Goal: Obtain resource: Download file/media

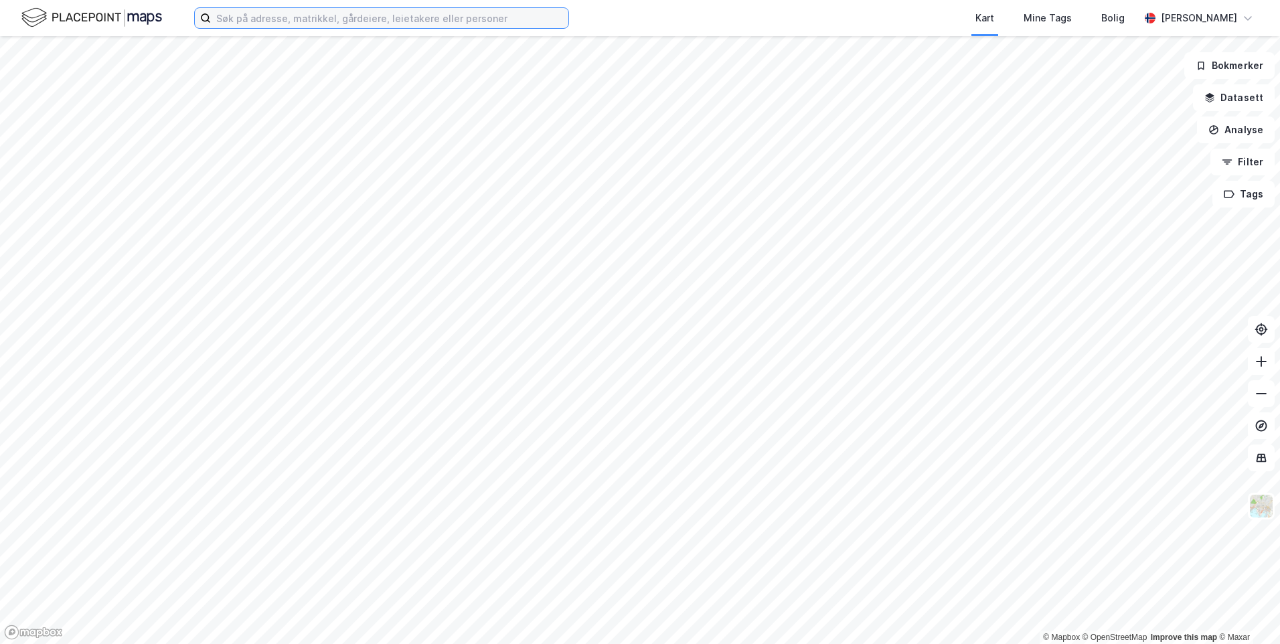
click at [342, 13] on input at bounding box center [390, 18] width 358 height 20
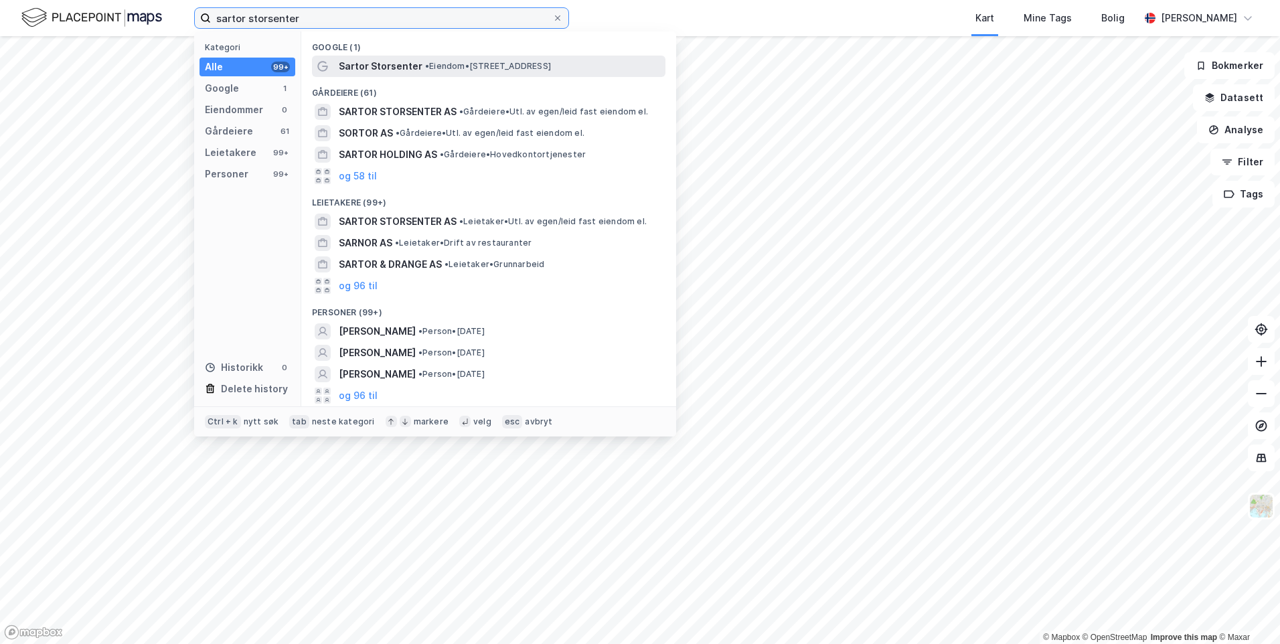
type input "sartor storsenter"
click at [373, 72] on span "Sartor Storsenter" at bounding box center [381, 66] width 84 height 16
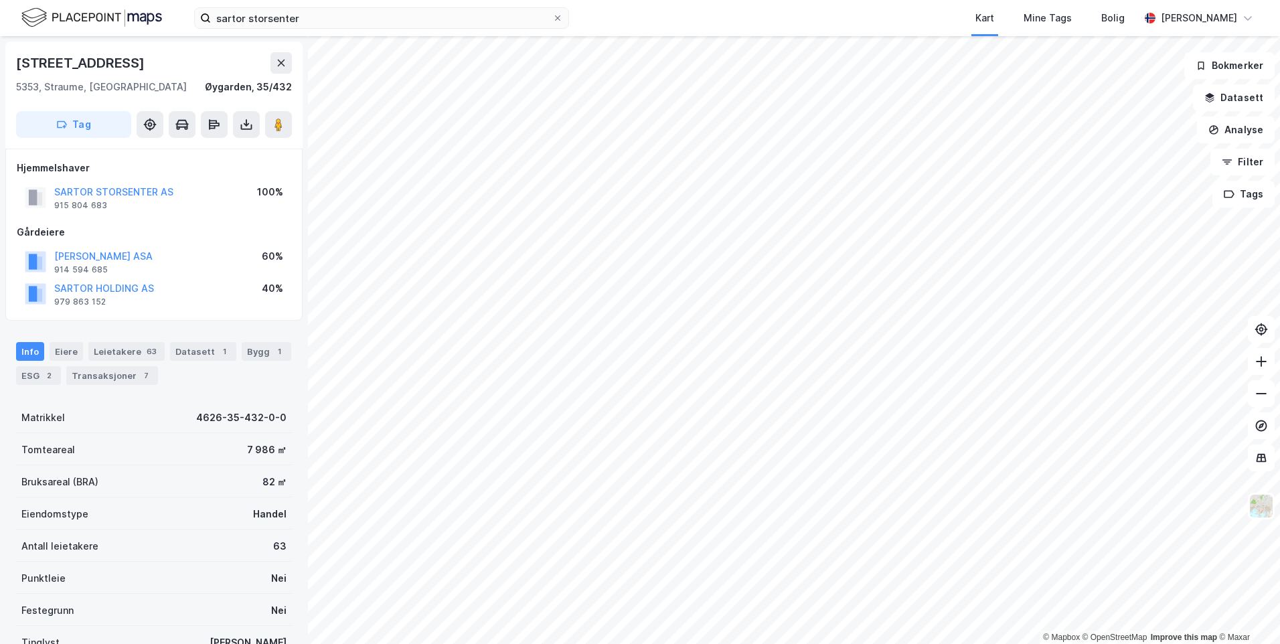
click at [92, 199] on div "SARTOR STORSENTER AS" at bounding box center [113, 192] width 119 height 16
click at [0, 0] on button "SARTOR STORSENTER AS" at bounding box center [0, 0] width 0 height 0
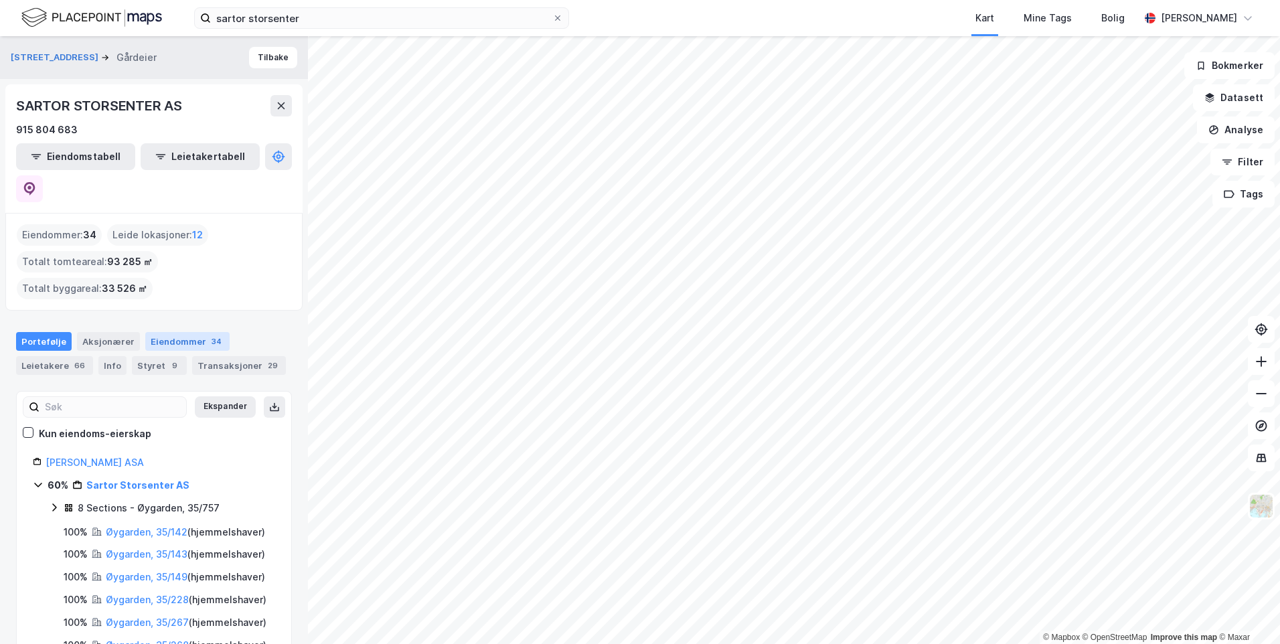
click at [161, 332] on div "Eiendommer 34" at bounding box center [187, 341] width 84 height 19
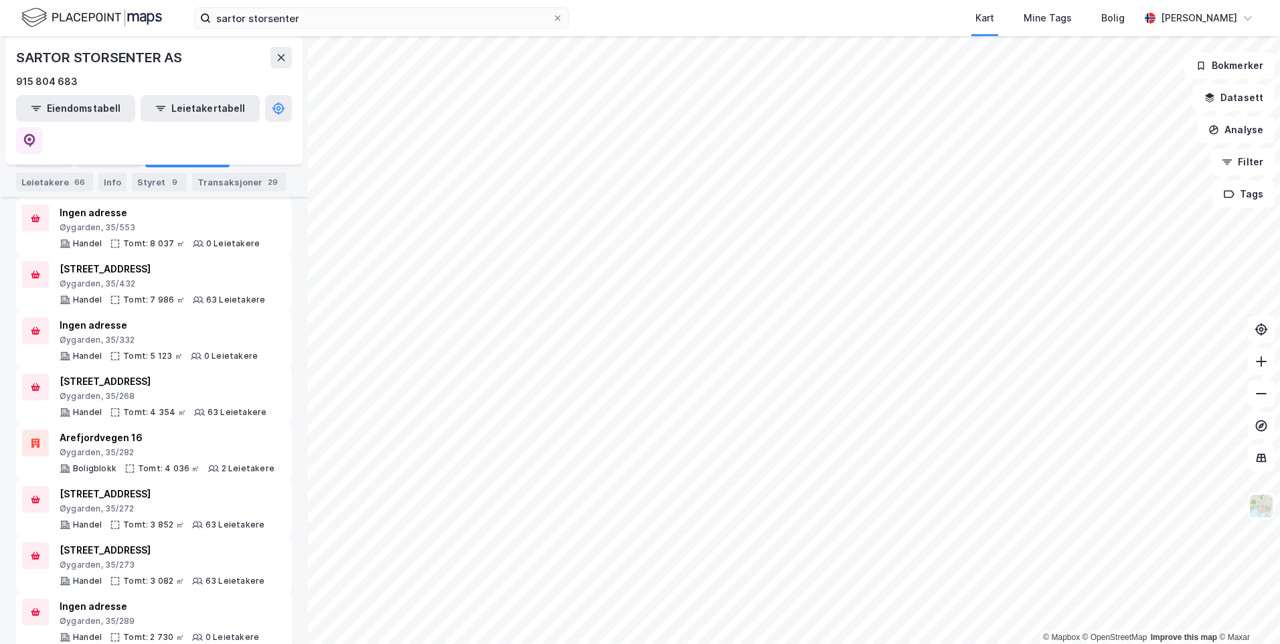
scroll to position [58, 0]
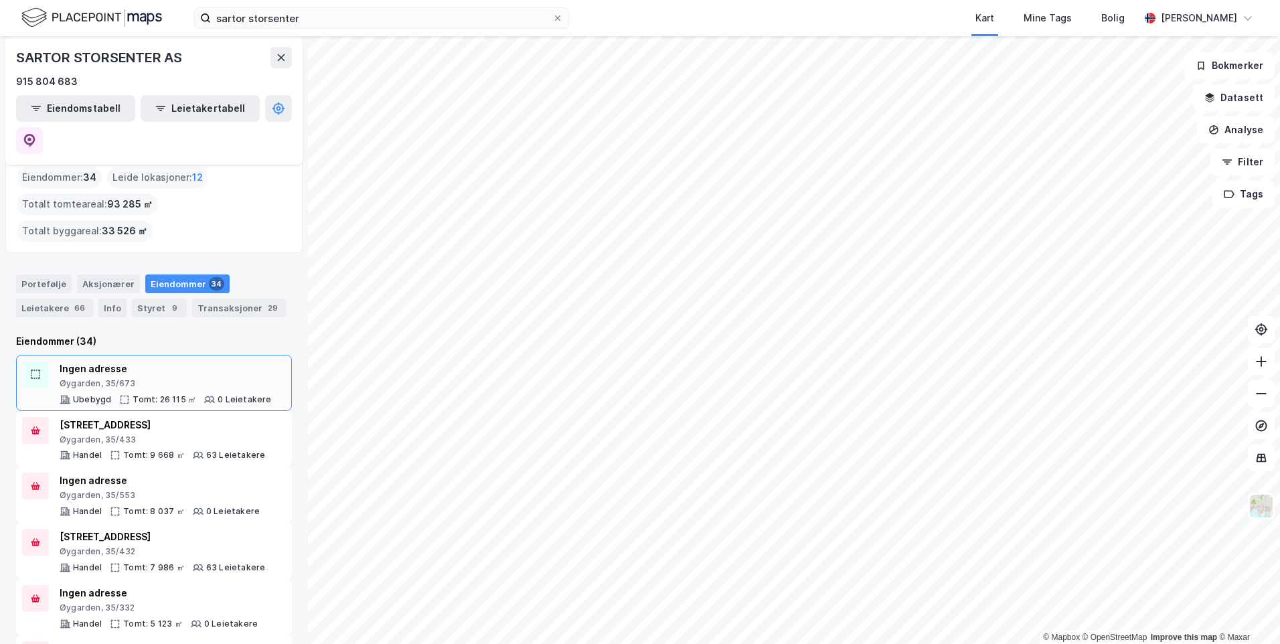
click at [175, 361] on div "Ingen adresse" at bounding box center [166, 369] width 212 height 16
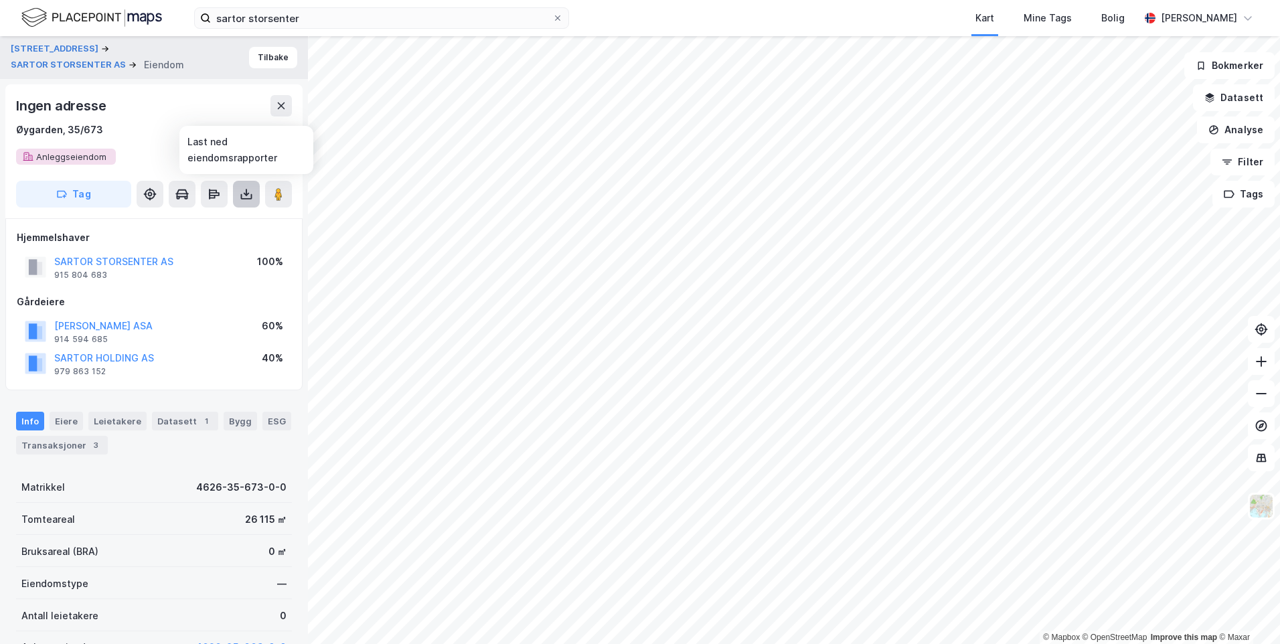
click at [246, 190] on icon at bounding box center [246, 193] width 13 height 13
click at [171, 224] on div "Last ned grunnbok" at bounding box center [180, 221] width 78 height 11
